Goal: Task Accomplishment & Management: Use online tool/utility

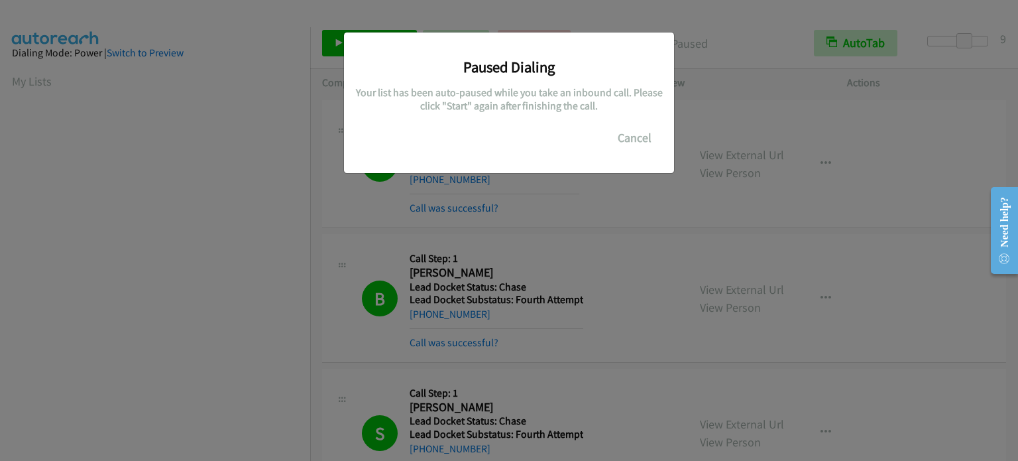
click at [164, 416] on div "Paused Dialing Your list has been auto-paused while you take an inbound call. P…" at bounding box center [509, 236] width 1018 height 449
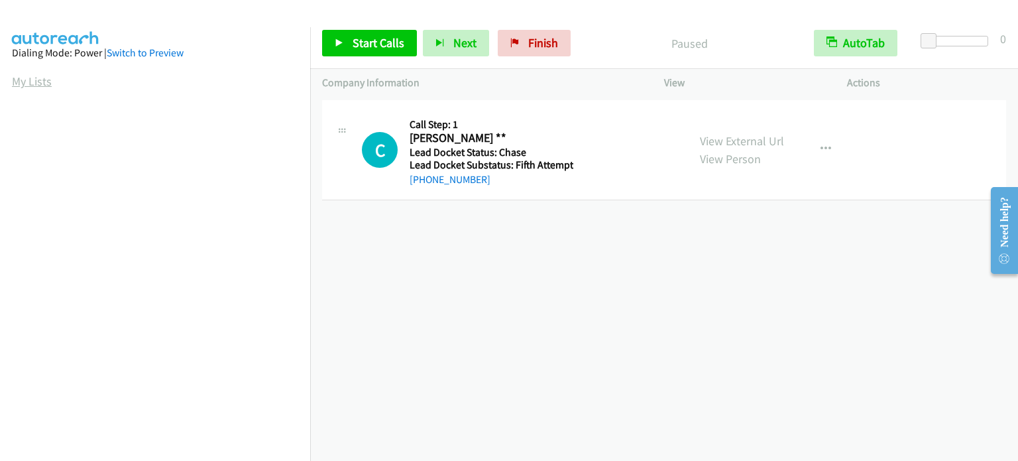
click at [43, 77] on link "My Lists" at bounding box center [32, 81] width 40 height 15
click at [368, 44] on span "Start Calls" at bounding box center [379, 42] width 52 height 15
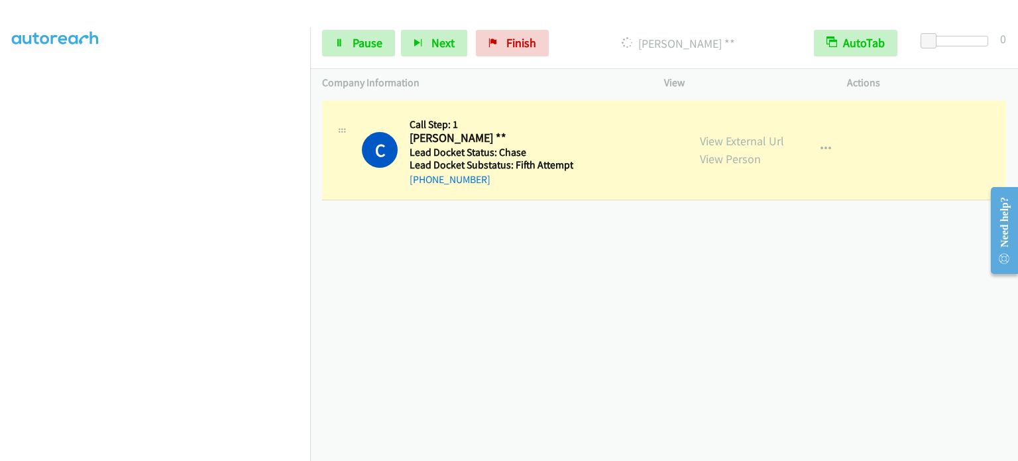
scroll to position [283, 0]
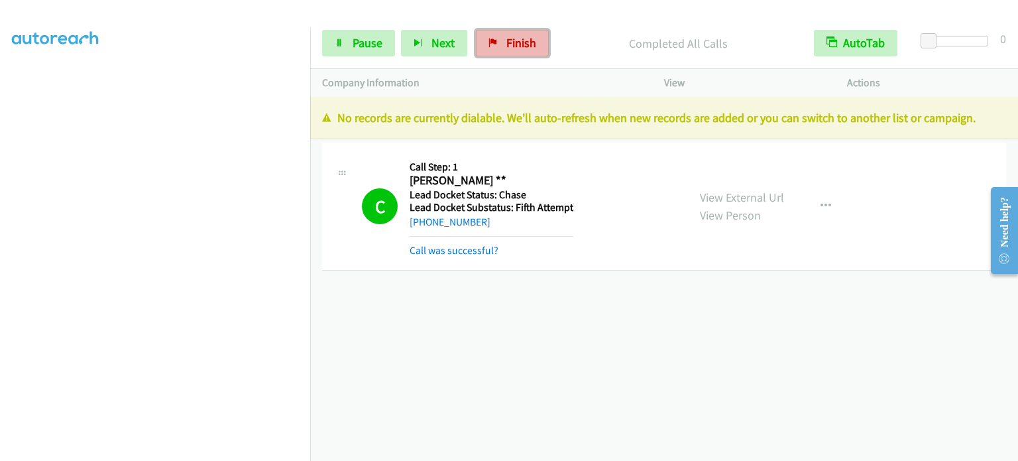
click at [522, 36] on span "Finish" at bounding box center [521, 42] width 30 height 15
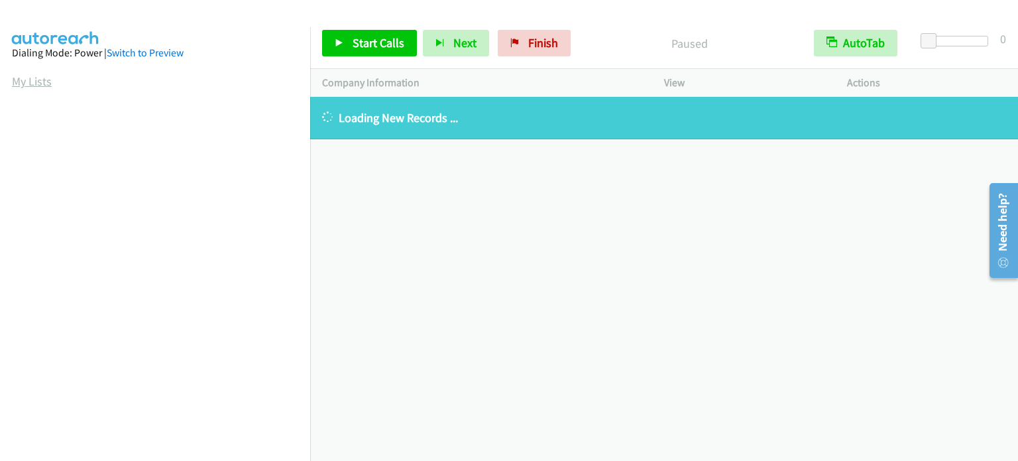
click at [30, 86] on link "My Lists" at bounding box center [32, 81] width 40 height 15
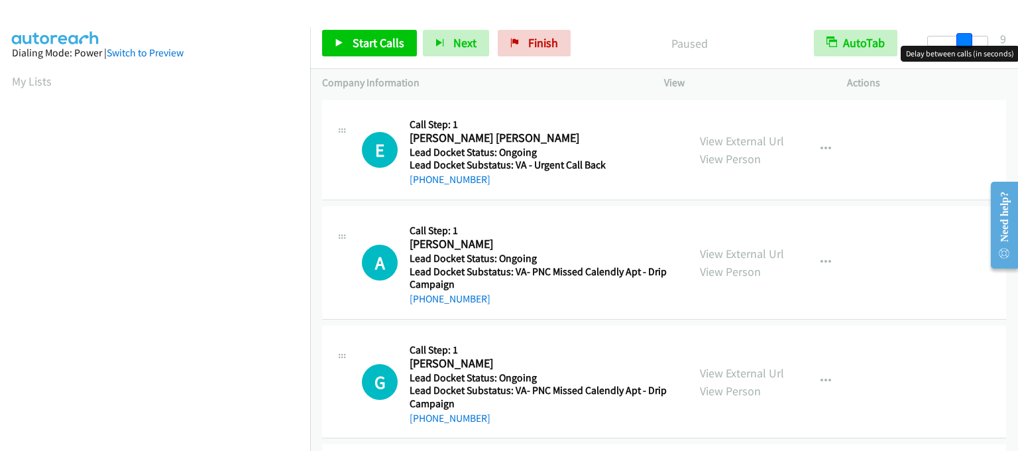
drag, startPoint x: 929, startPoint y: 41, endPoint x: 964, endPoint y: 47, distance: 35.6
click at [964, 47] on body "Start Calls Pause Next Finish Paused AutoTab AutoTab 9 Company Information Info…" at bounding box center [509, 31] width 1018 height 63
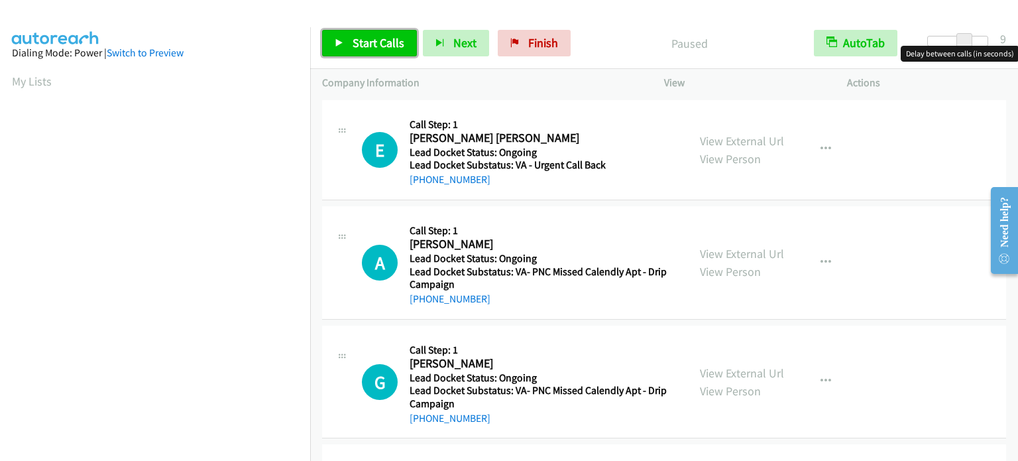
click at [393, 50] on link "Start Calls" at bounding box center [369, 43] width 95 height 27
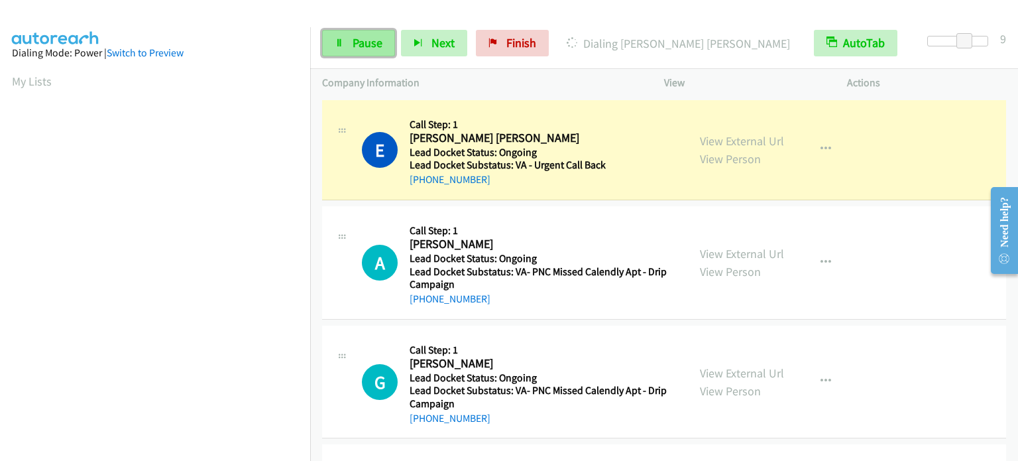
click at [365, 47] on span "Pause" at bounding box center [368, 42] width 30 height 15
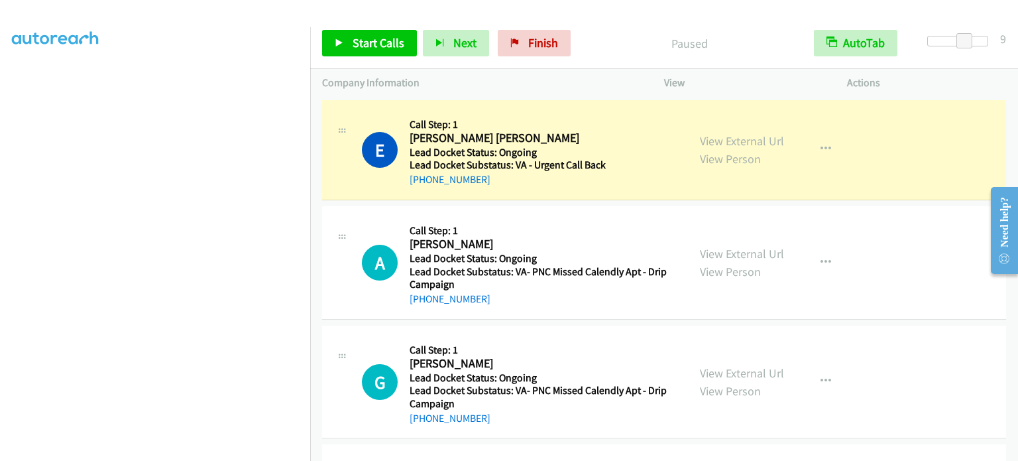
scroll to position [283, 0]
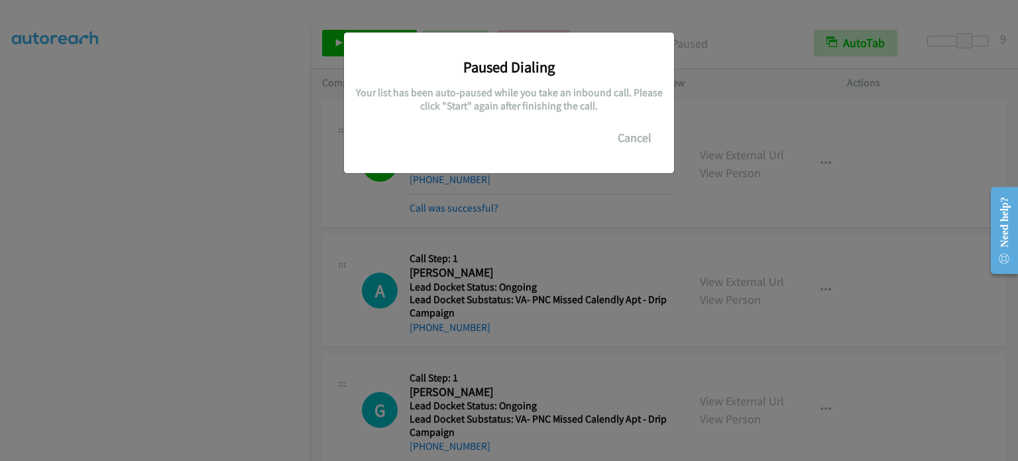
click at [58, 207] on div "Paused Dialing Your list has been auto-paused while you take an inbound call. P…" at bounding box center [509, 236] width 1018 height 449
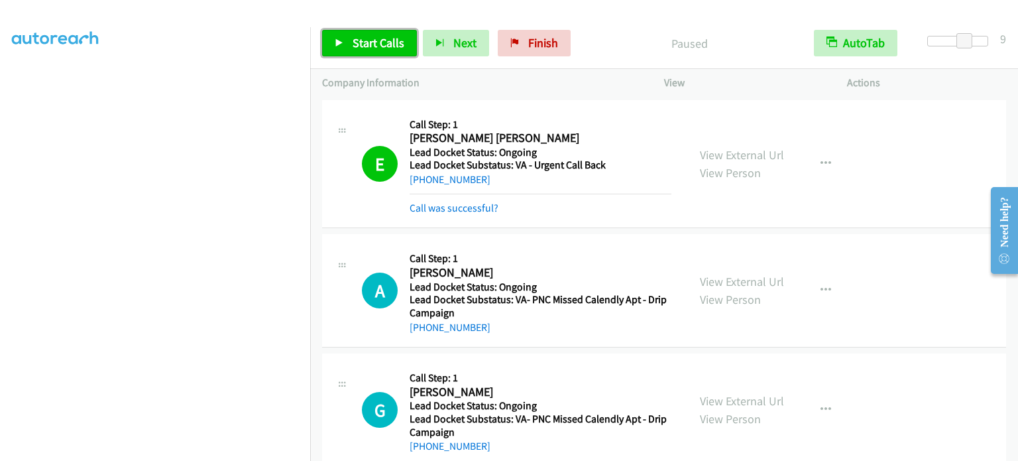
click at [388, 52] on link "Start Calls" at bounding box center [369, 43] width 95 height 27
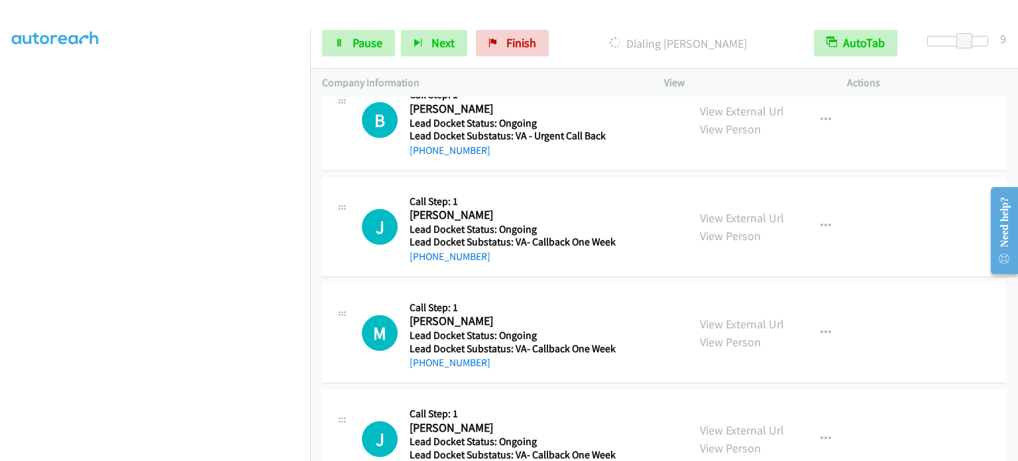
scroll to position [1022, 0]
